Goal: Task Accomplishment & Management: Complete application form

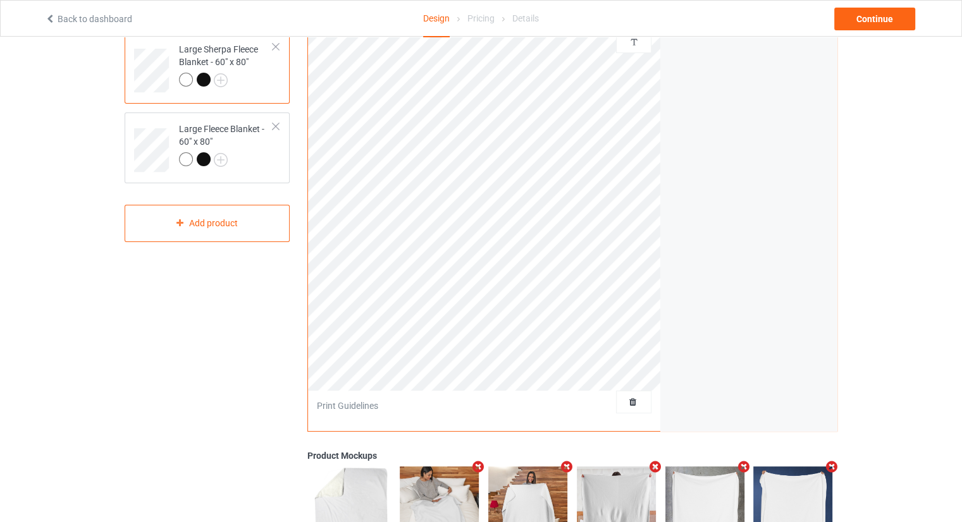
scroll to position [126, 0]
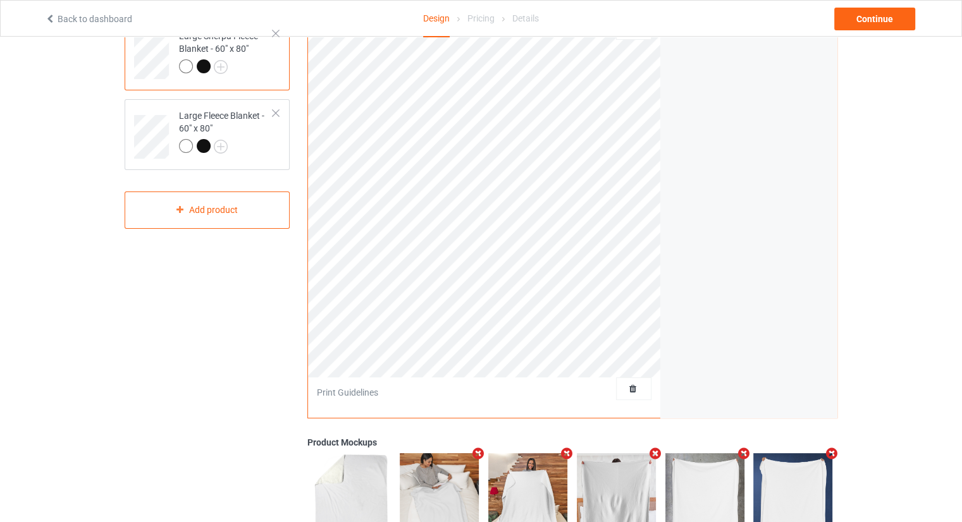
click at [628, 381] on div at bounding box center [633, 388] width 35 height 23
click at [628, 388] on span "Delete all designs" at bounding box center [604, 389] width 67 height 10
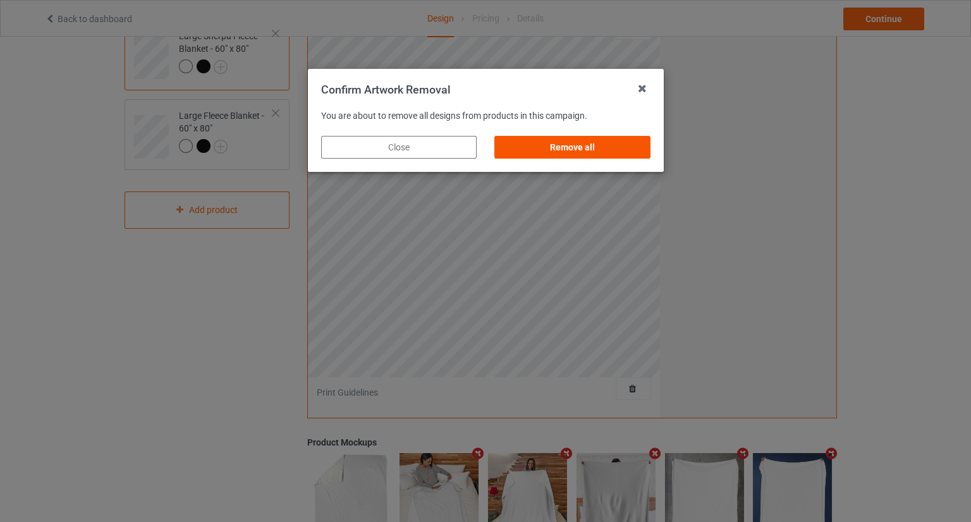
click at [579, 156] on div "Remove all" at bounding box center [572, 147] width 156 height 23
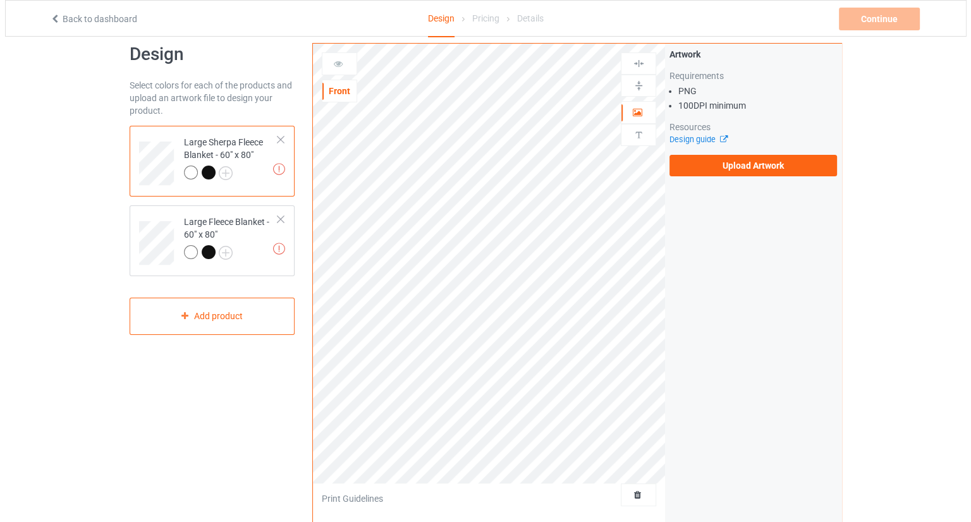
scroll to position [0, 0]
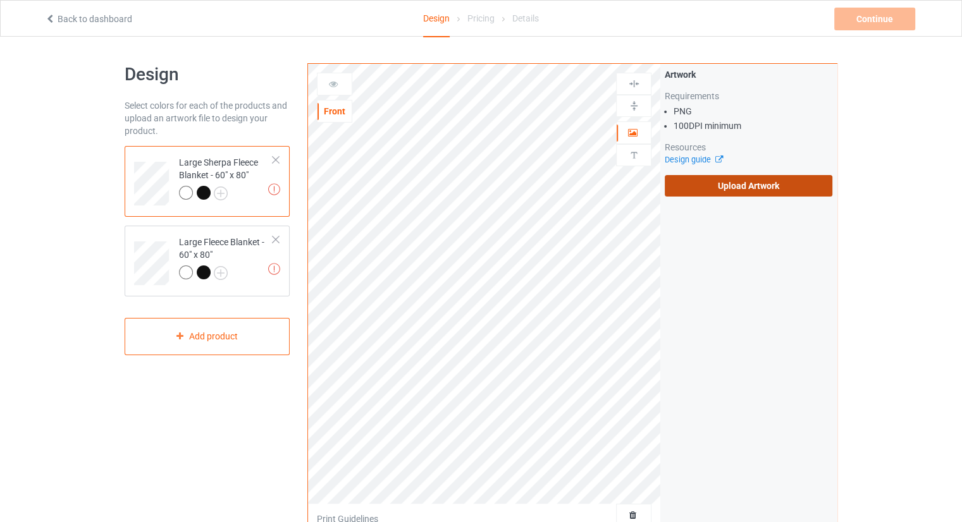
click at [742, 190] on label "Upload Artwork" at bounding box center [748, 185] width 168 height 21
click at [0, 0] on input "Upload Artwork" at bounding box center [0, 0] width 0 height 0
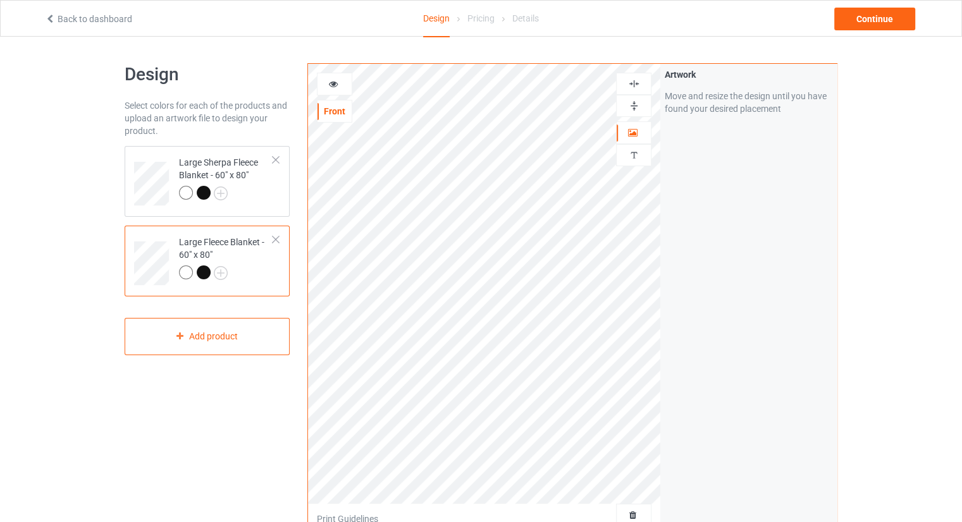
click at [718, 401] on div "Artwork Move and resize the design until you have found your desired placement" at bounding box center [748, 304] width 176 height 480
click at [889, 15] on div "Continue" at bounding box center [874, 19] width 81 height 23
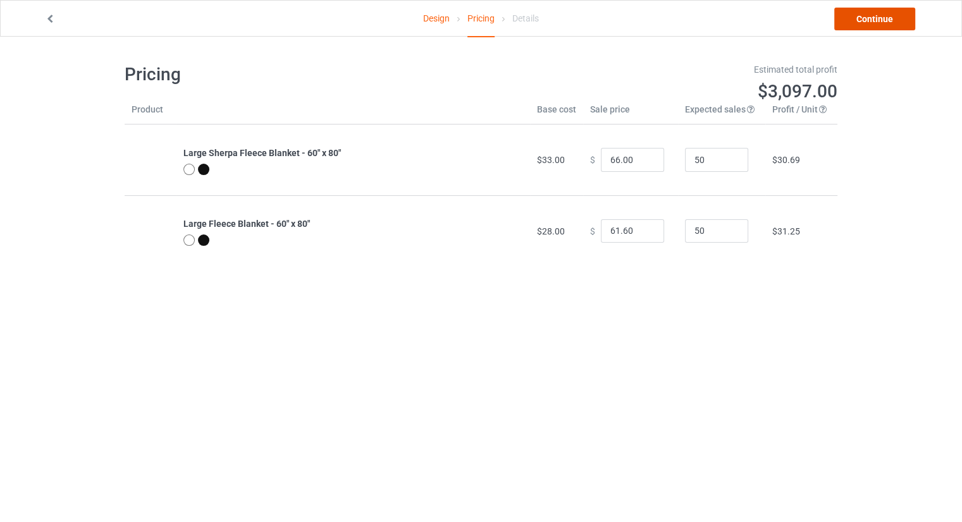
click at [867, 26] on link "Continue" at bounding box center [874, 19] width 81 height 23
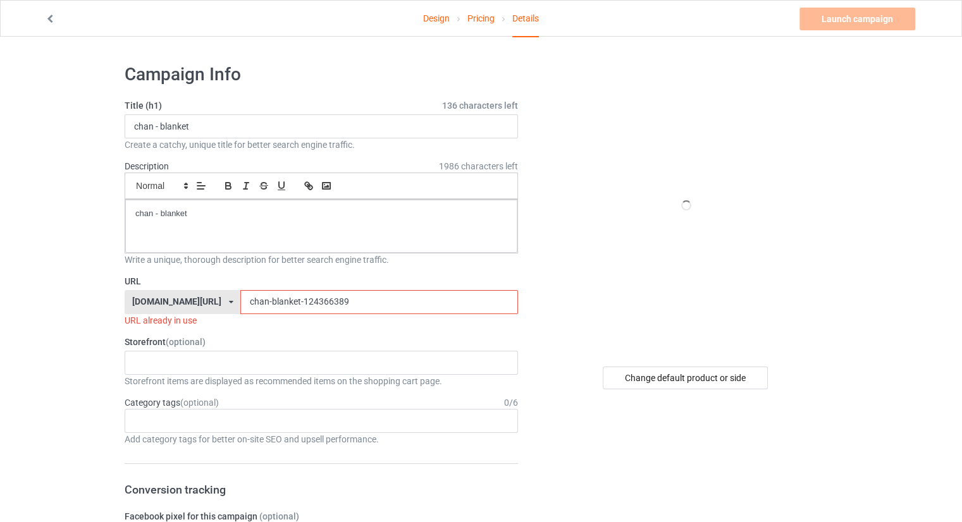
click at [369, 302] on input "chan-blanket-124366389" at bounding box center [378, 302] width 277 height 24
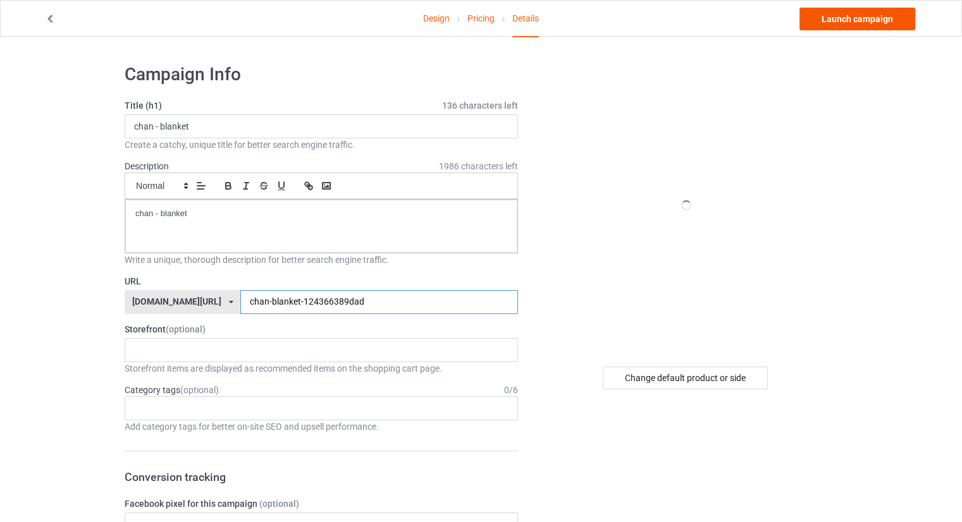
type input "chan-blanket-124366389dad"
click at [865, 24] on link "Launch campaign" at bounding box center [857, 19] width 116 height 23
